Goal: Information Seeking & Learning: Check status

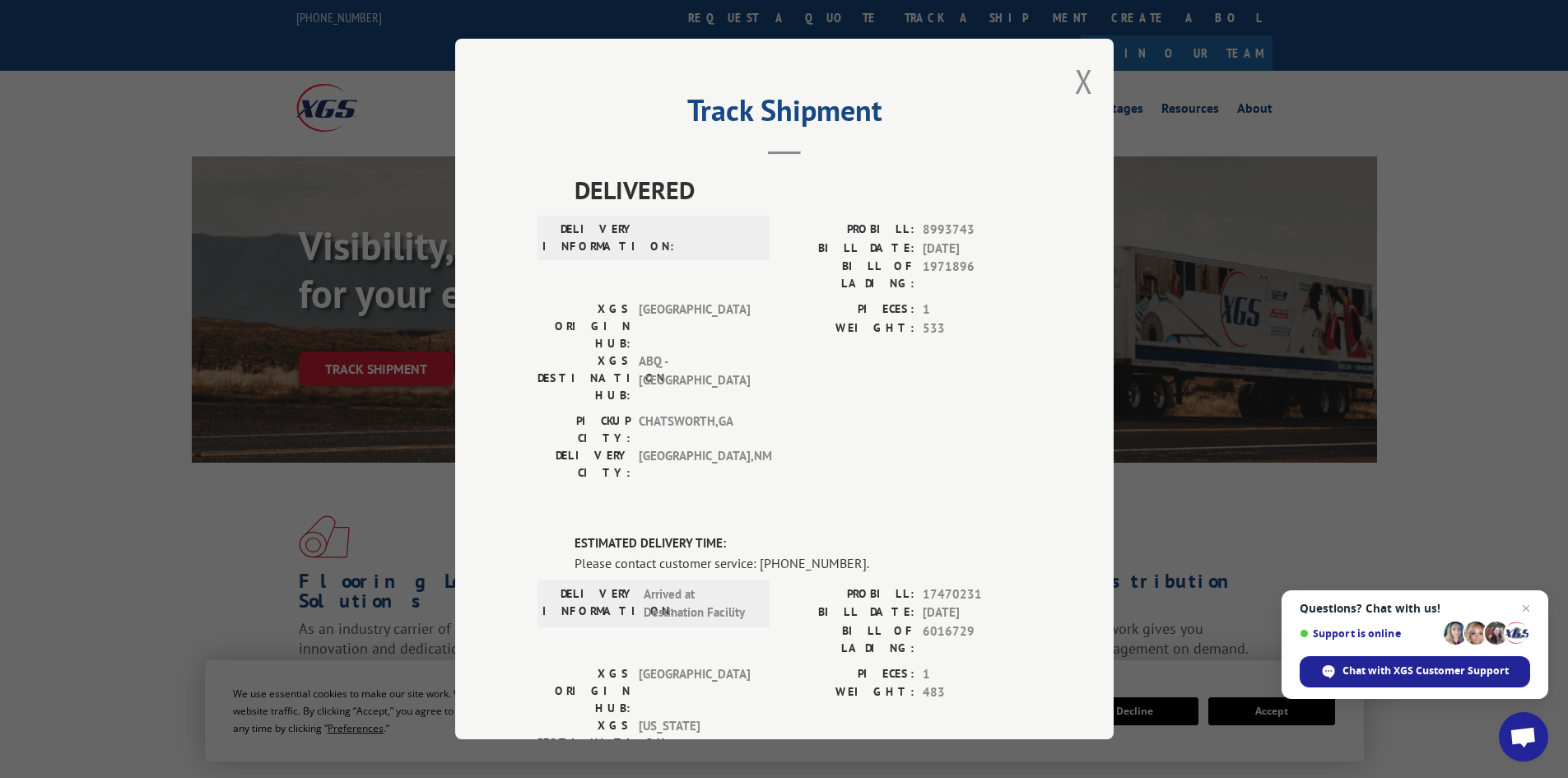
click at [1077, 87] on button "Close modal" at bounding box center [1084, 81] width 19 height 44
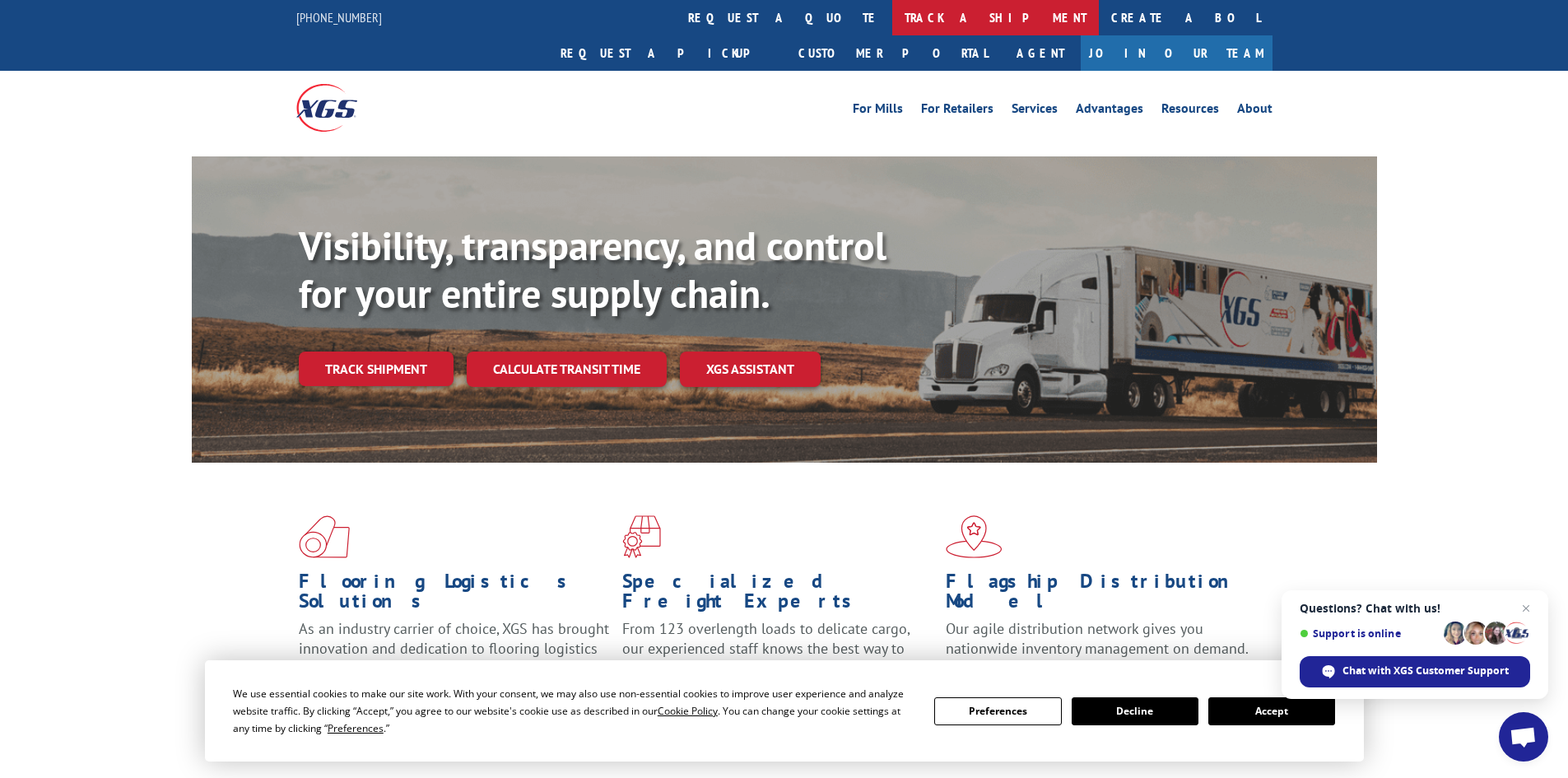
click at [892, 24] on link "track a shipment" at bounding box center [995, 18] width 206 height 35
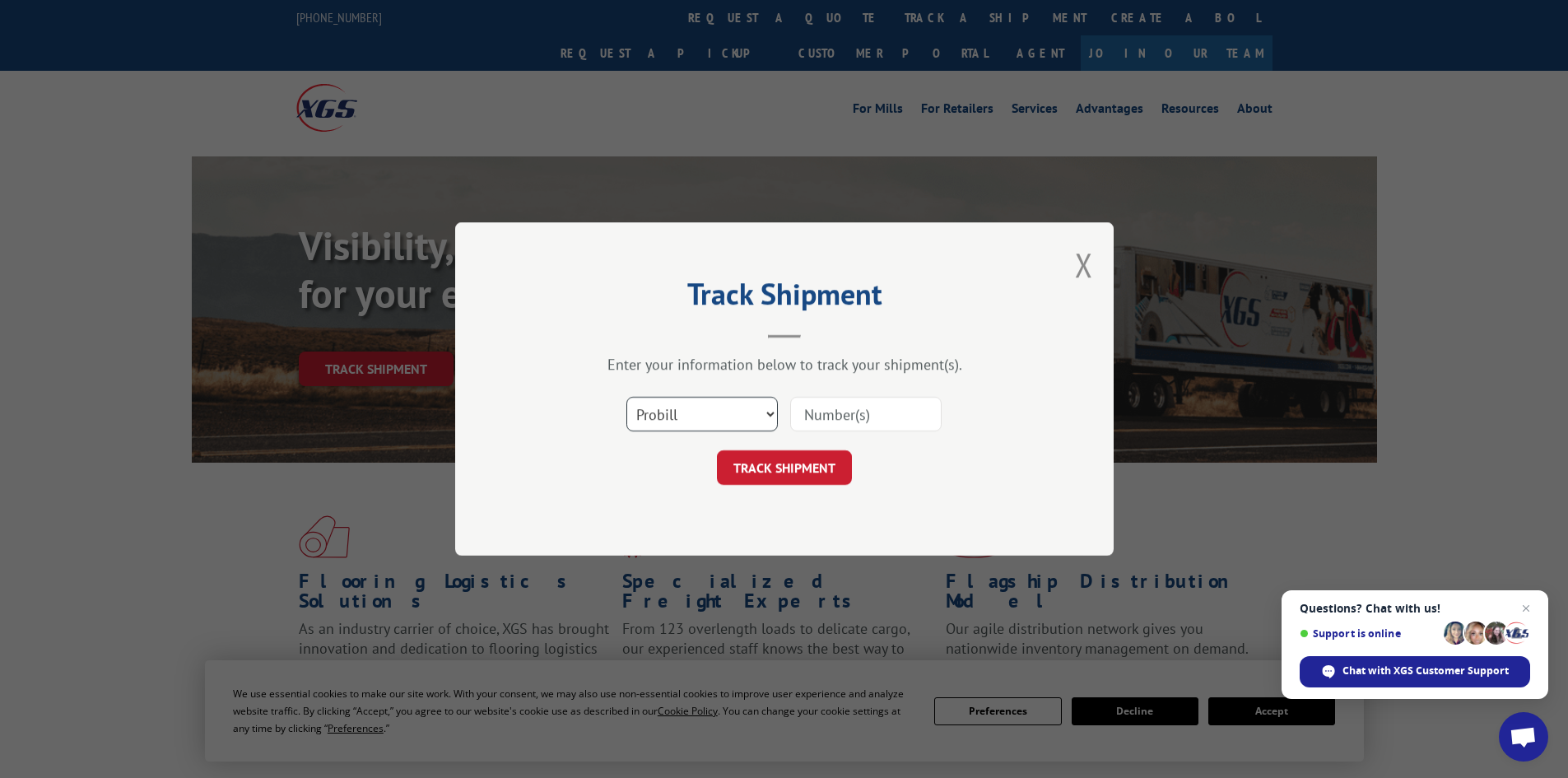
drag, startPoint x: 664, startPoint y: 406, endPoint x: 665, endPoint y: 428, distance: 22.0
click at [665, 409] on select "Select category... Probill BOL PO" at bounding box center [702, 413] width 152 height 35
select select "po"
click at [627, 397] on select "Select category... Probill BOL PO" at bounding box center [702, 413] width 152 height 35
drag, startPoint x: 781, startPoint y: 408, endPoint x: 808, endPoint y: 413, distance: 27.5
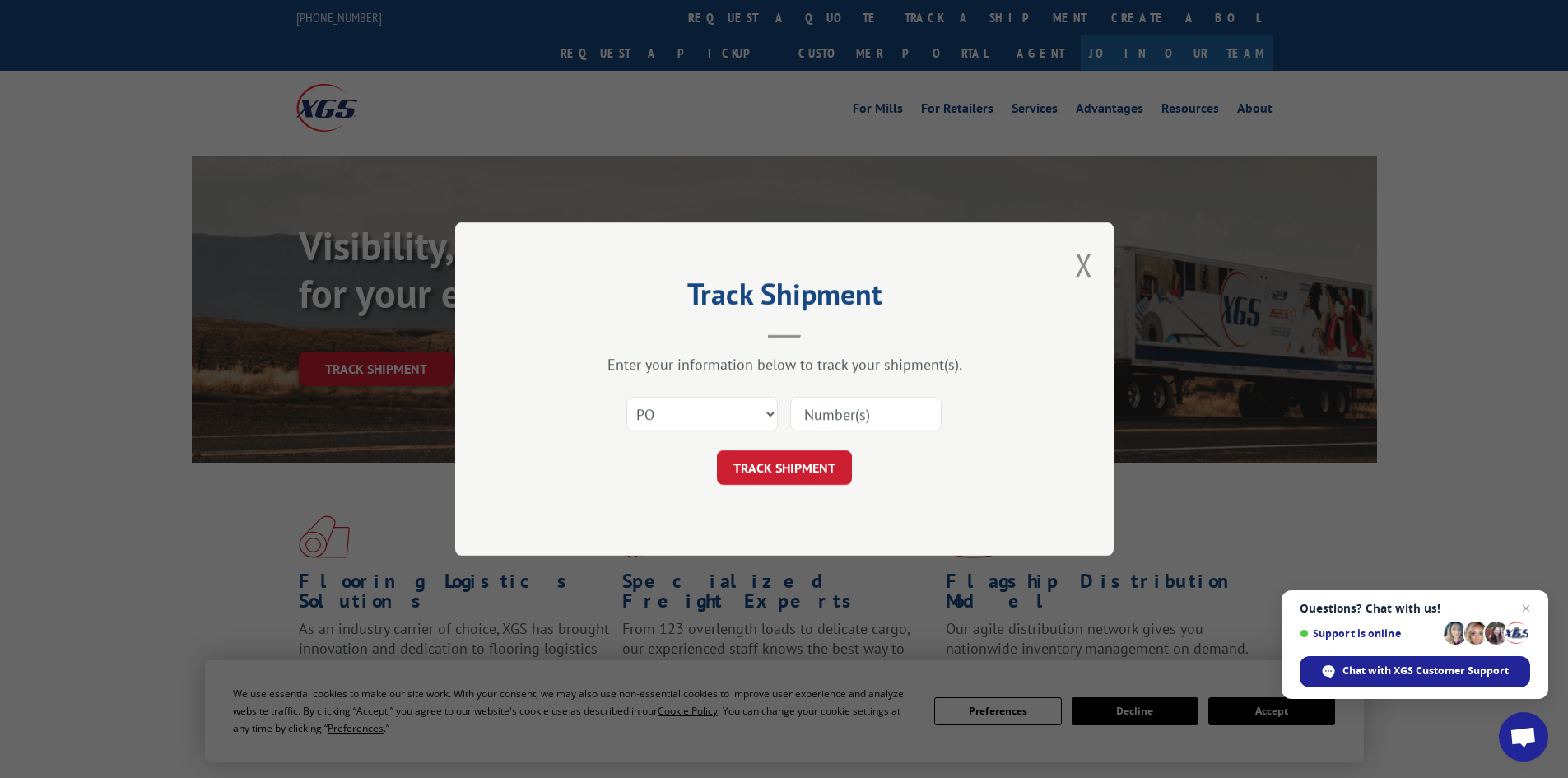
click at [808, 413] on input at bounding box center [866, 413] width 152 height 35
paste input "14532184"
type input "14532184"
click at [813, 467] on button "TRACK SHIPMENT" at bounding box center [784, 467] width 135 height 35
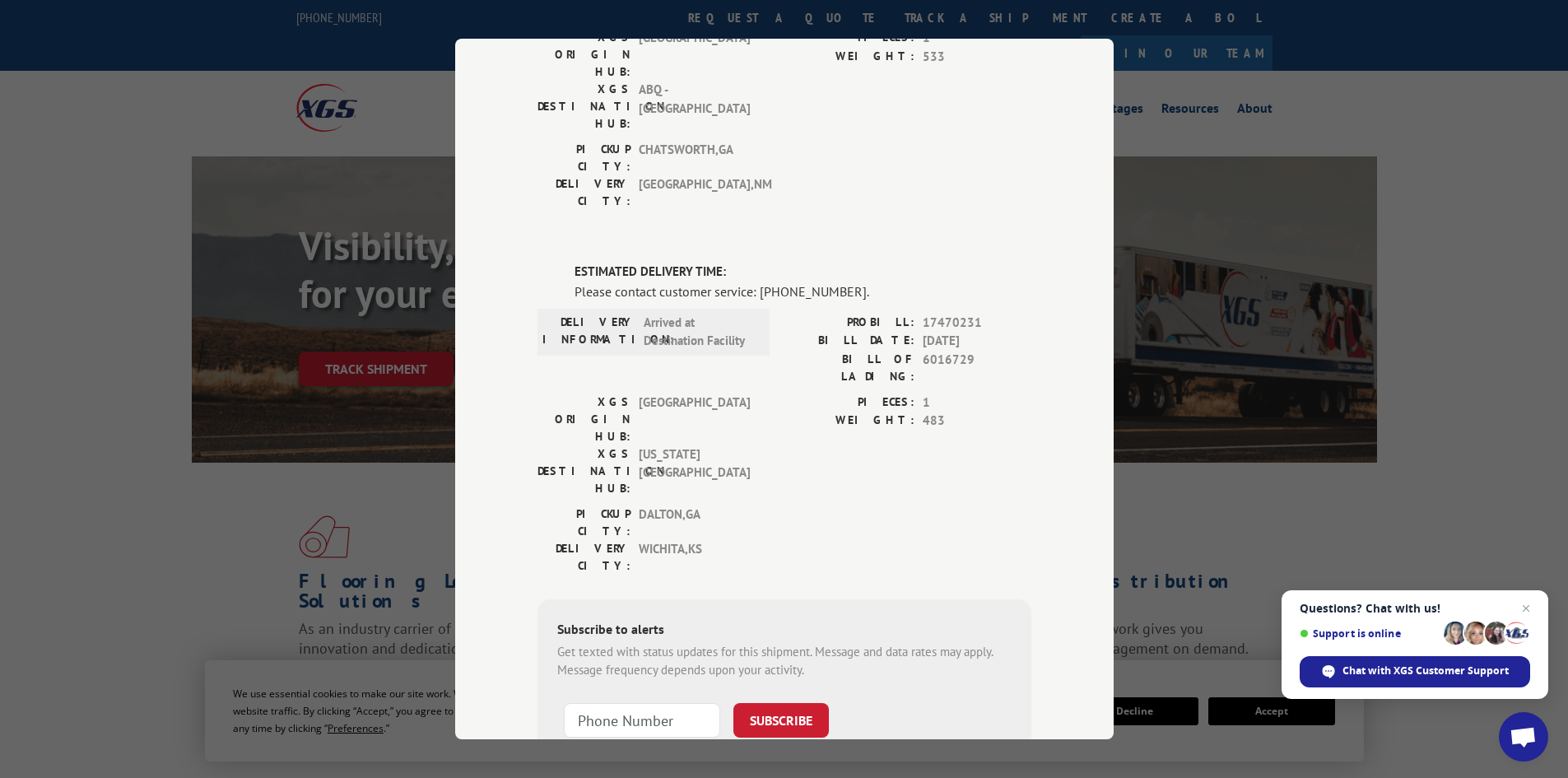
scroll to position [274, 0]
